Goal: Information Seeking & Learning: Learn about a topic

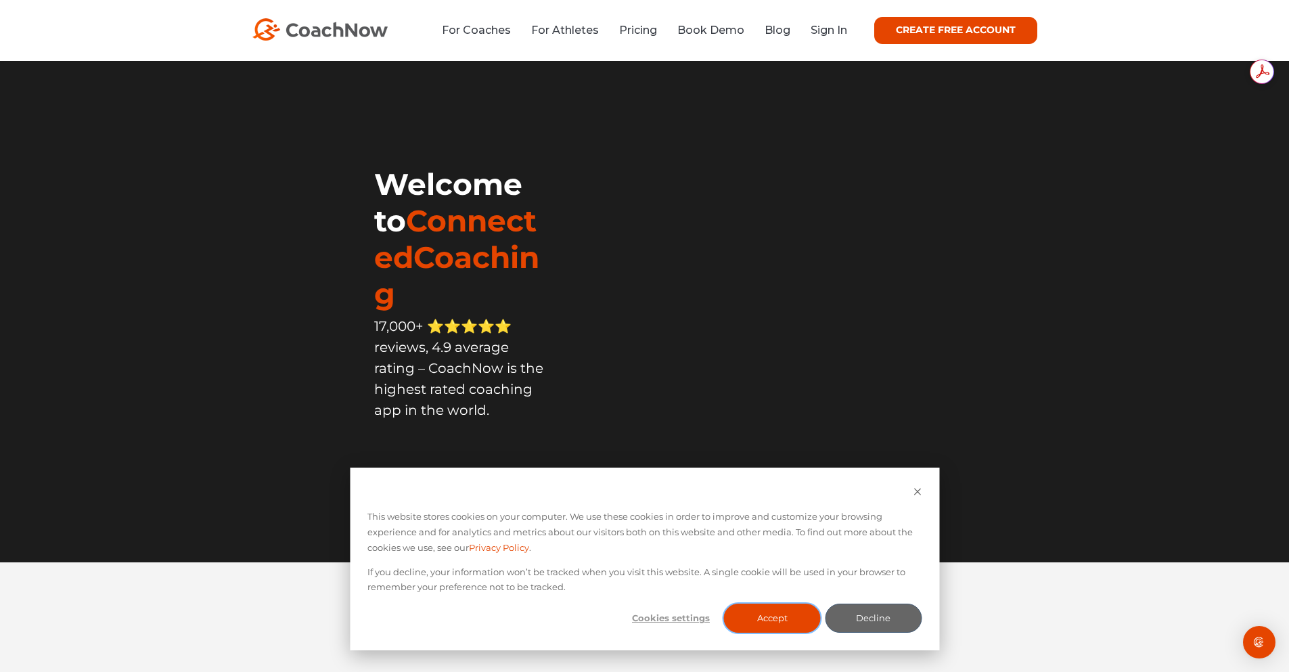
click at [788, 621] on button "Accept" at bounding box center [772, 618] width 97 height 29
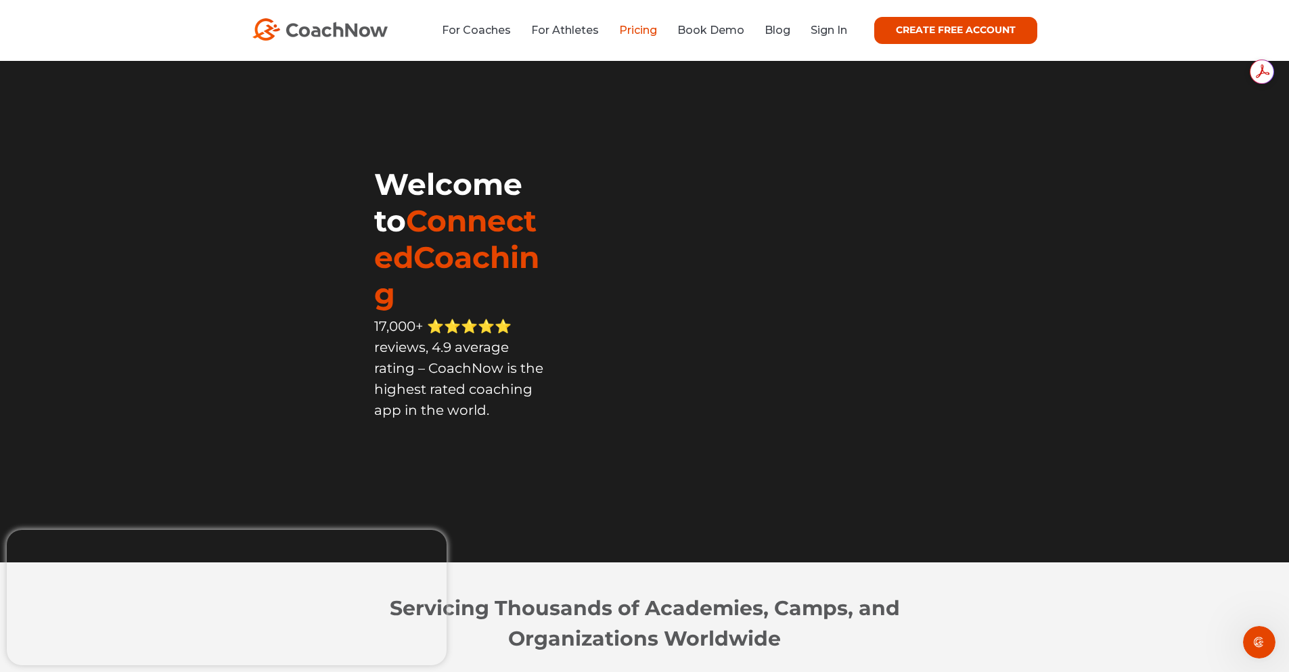
click at [638, 34] on link "Pricing" at bounding box center [638, 30] width 38 height 13
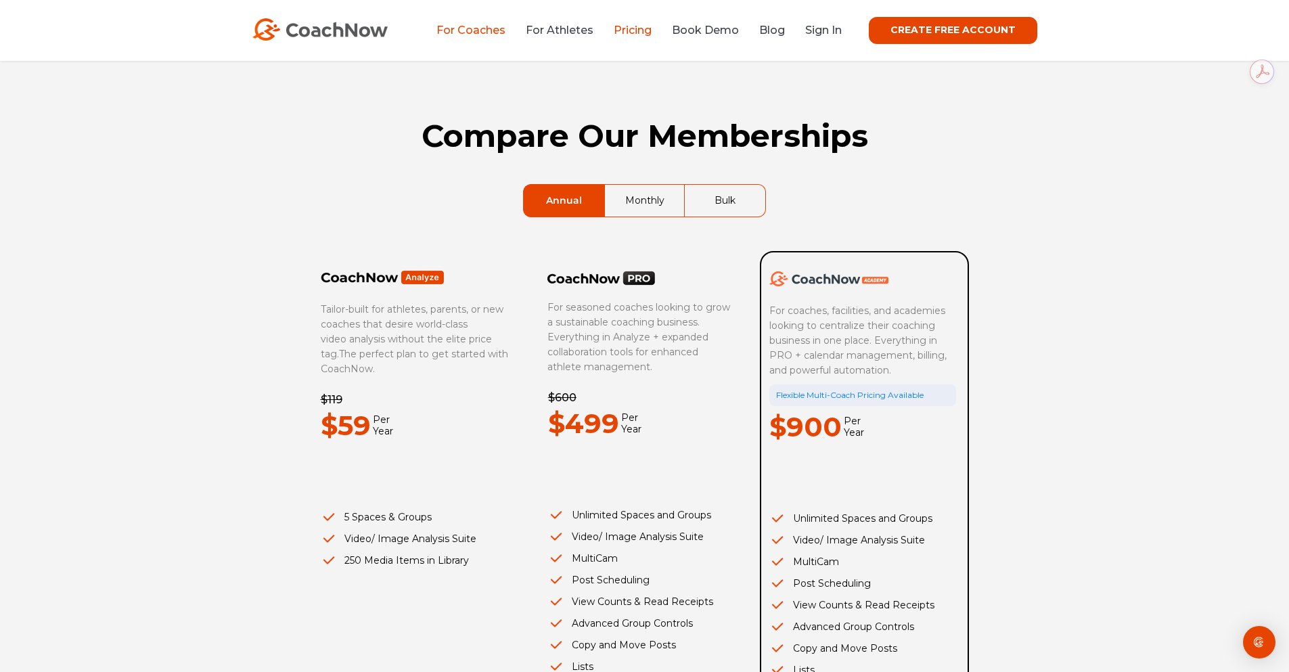
click at [485, 35] on link "For Coaches" at bounding box center [471, 30] width 69 height 13
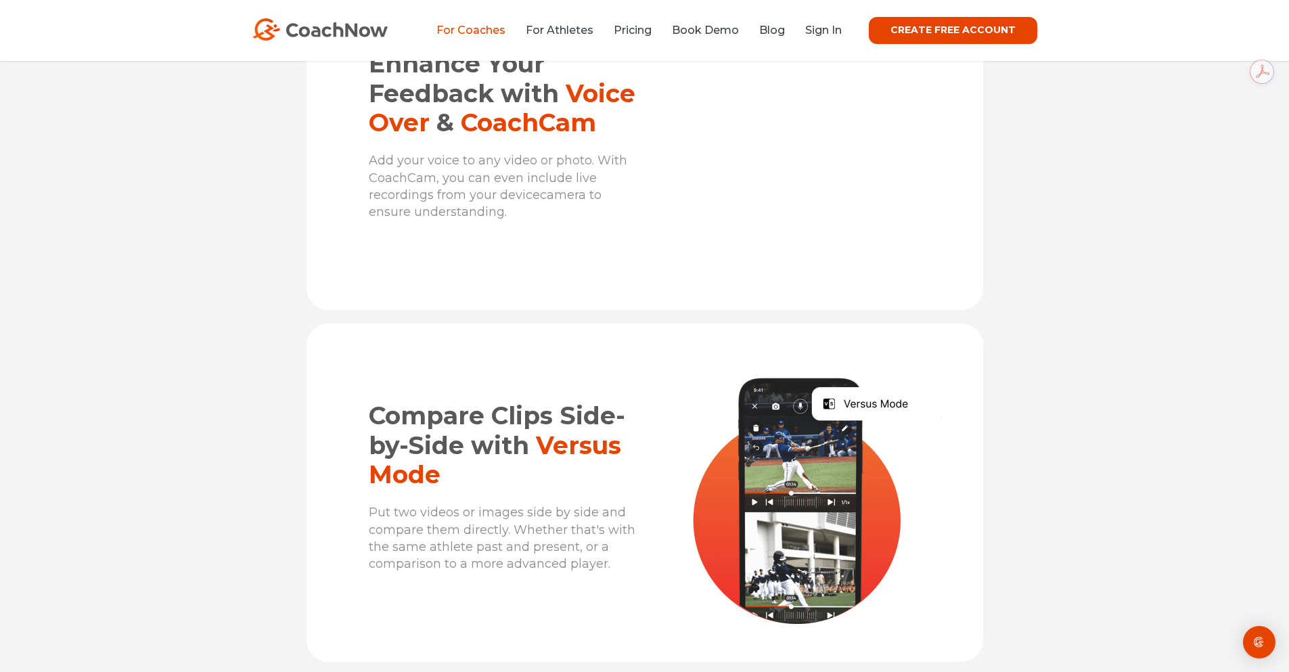
scroll to position [2098, 0]
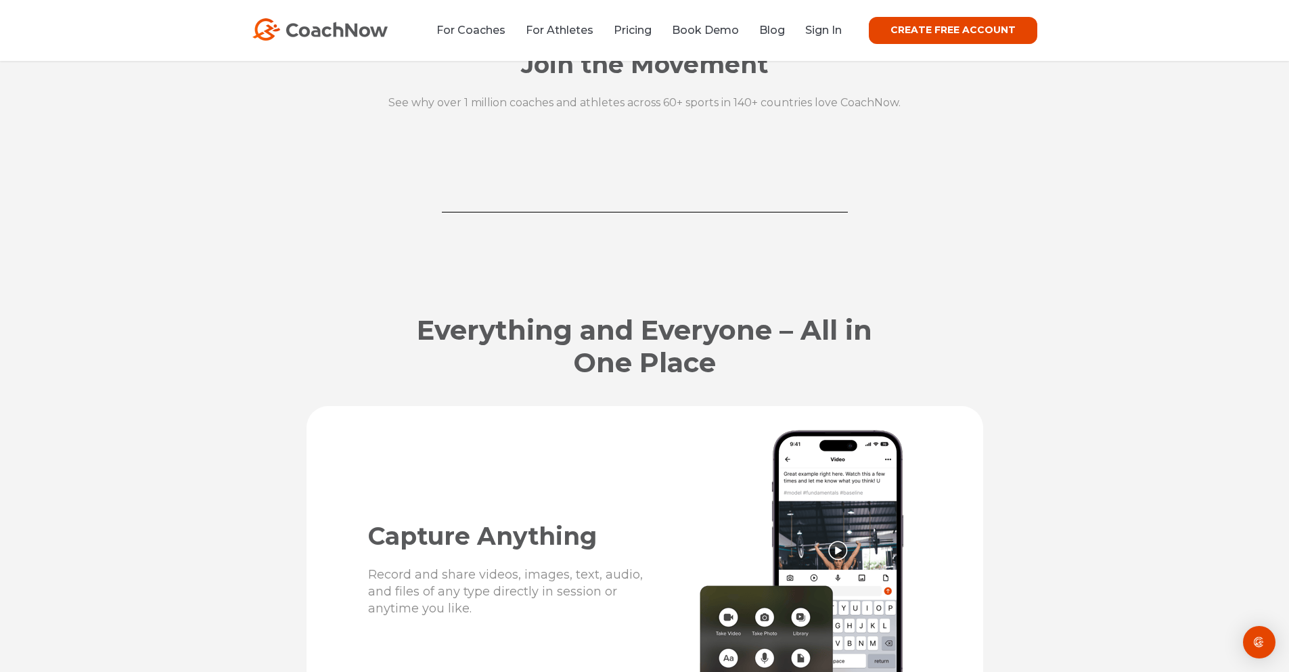
scroll to position [1591, 0]
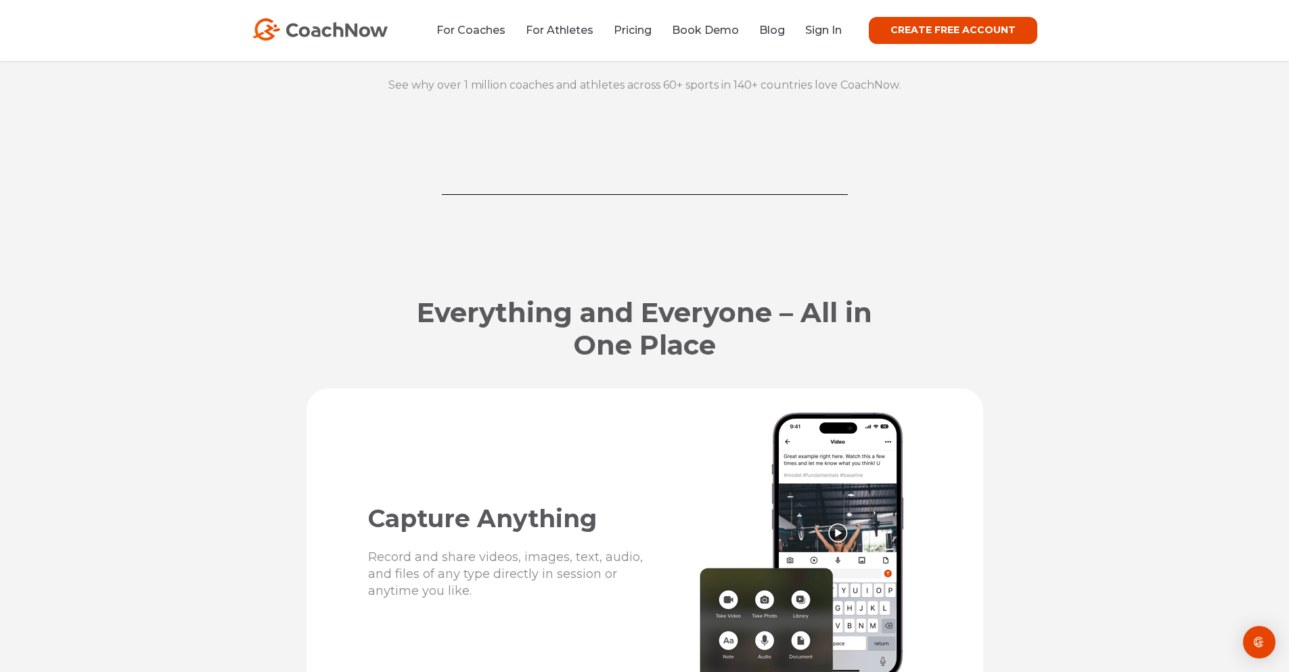
drag, startPoint x: 1293, startPoint y: 203, endPoint x: 1285, endPoint y: 292, distance: 89.8
click at [1285, 292] on div "Everything and Everyone – All in One Place" at bounding box center [644, 312] width 1289 height 153
click at [635, 32] on link "Pricing" at bounding box center [633, 30] width 38 height 13
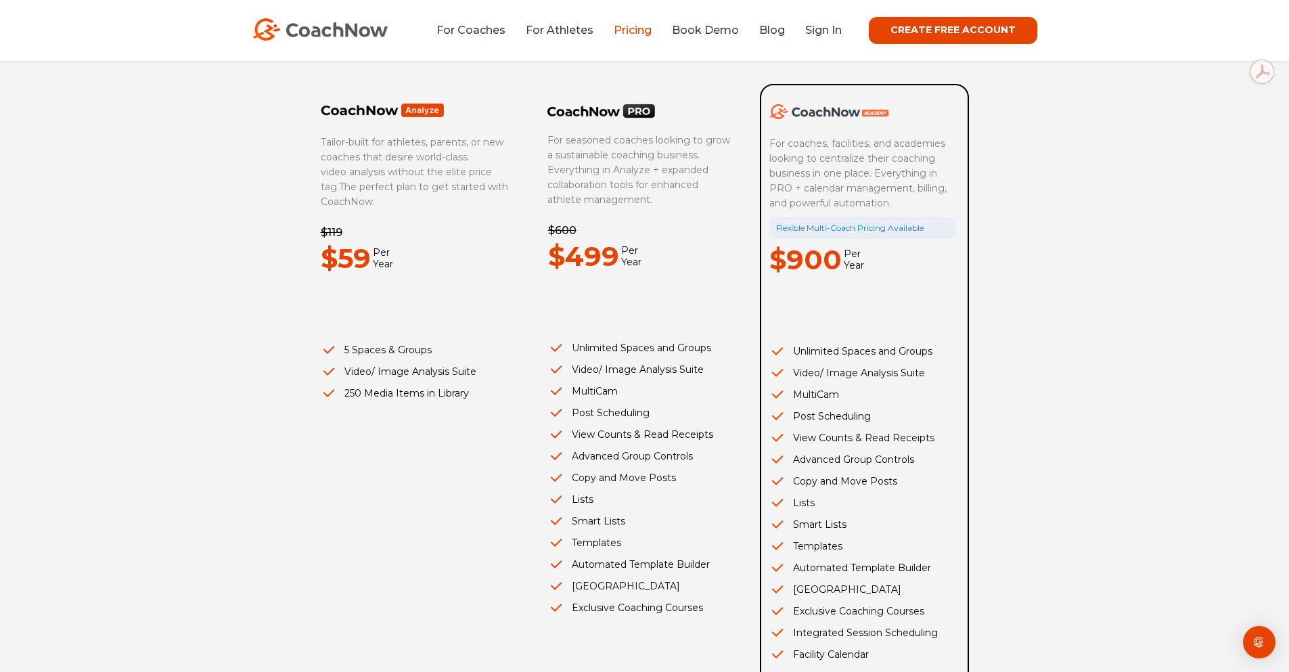
scroll to position [135, 0]
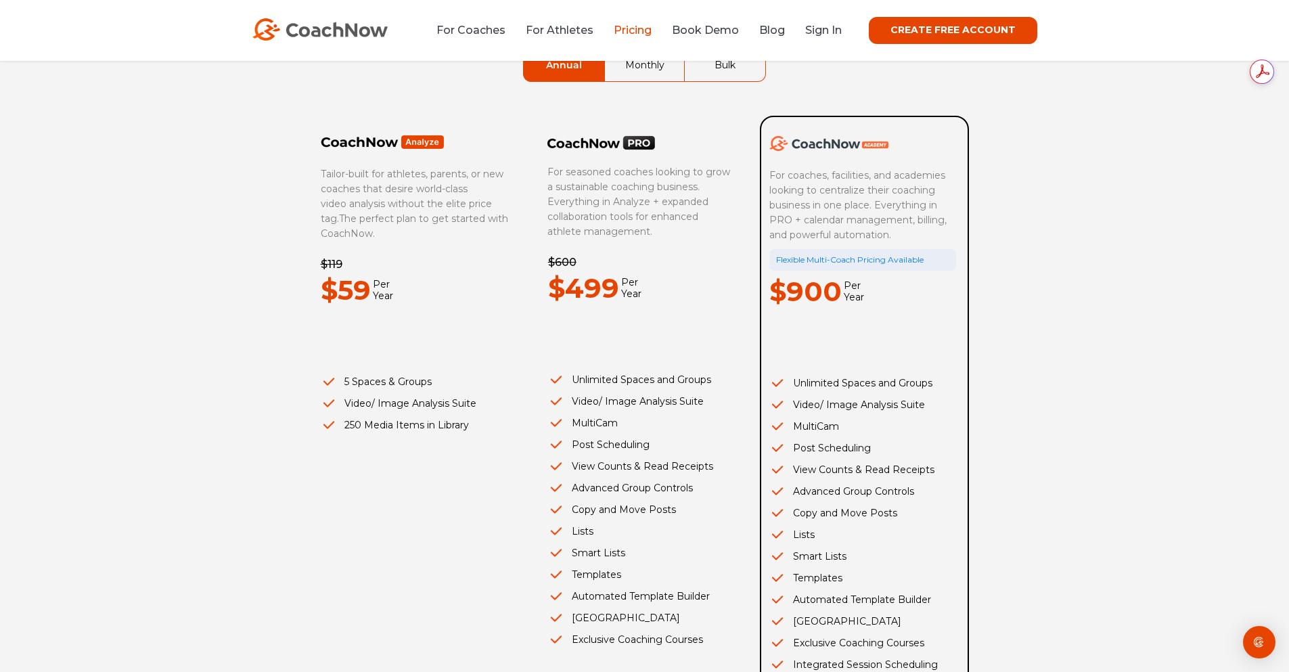
click at [652, 69] on link "Monthly" at bounding box center [645, 65] width 80 height 32
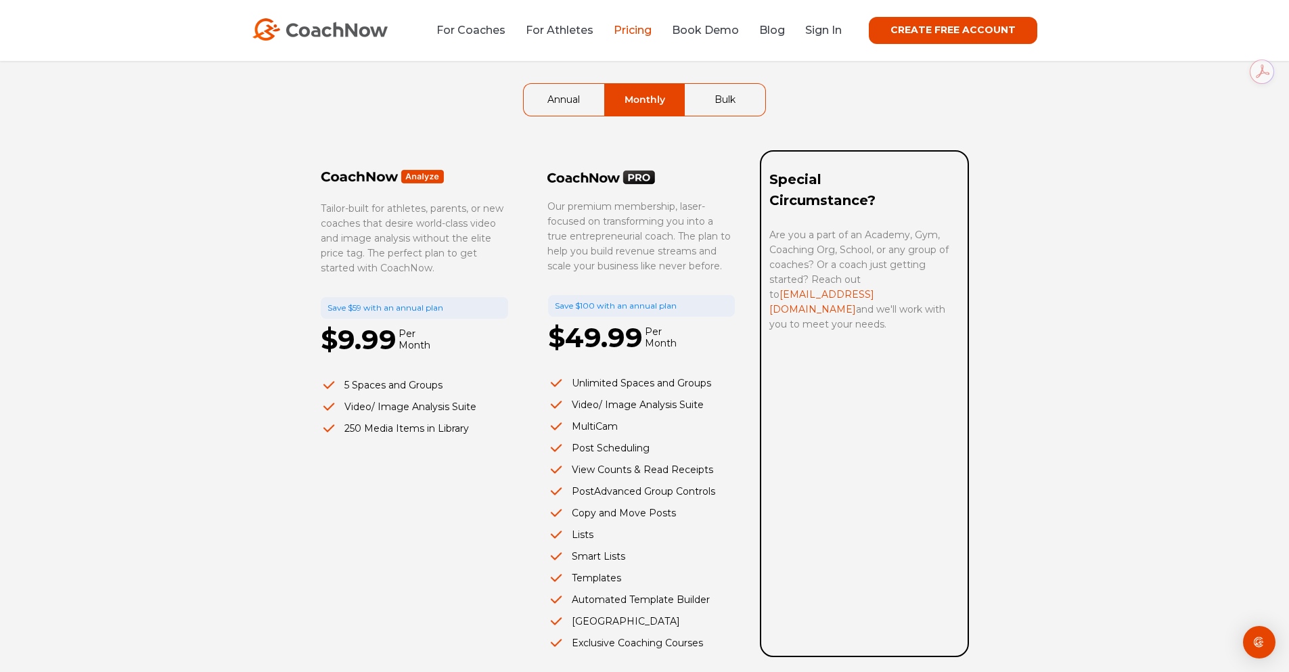
scroll to position [68, 0]
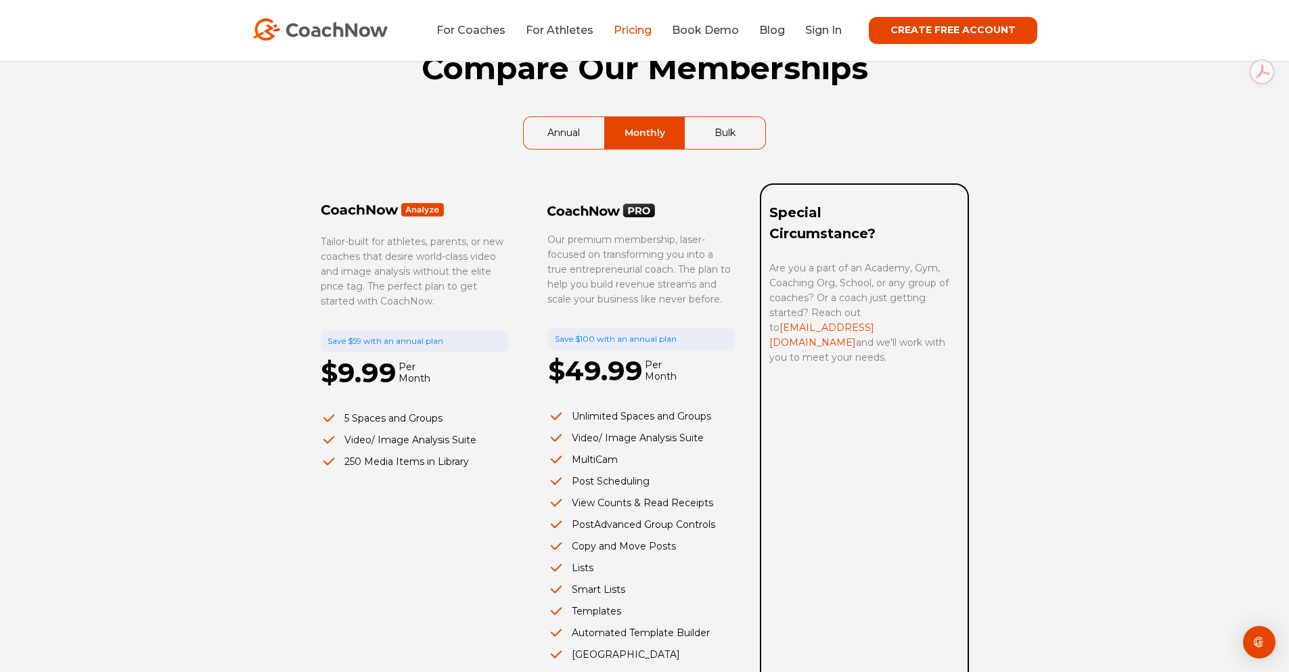
click at [573, 128] on link "Annual" at bounding box center [564, 133] width 81 height 32
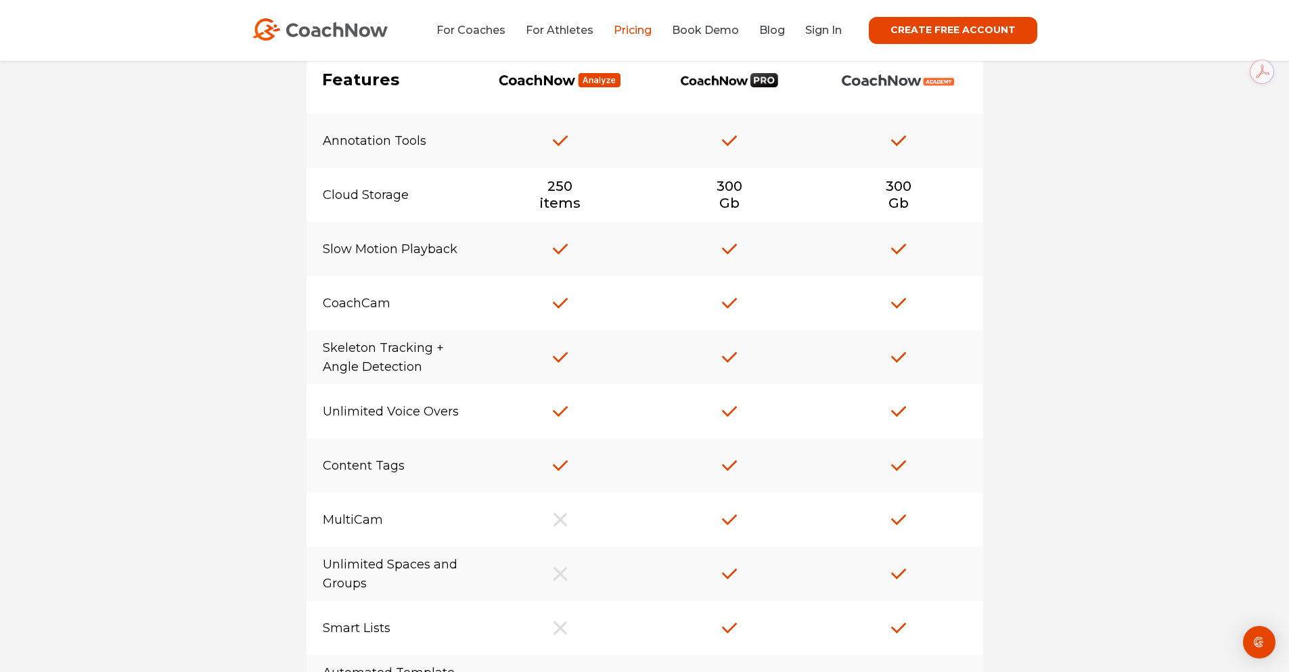
scroll to position [880, 0]
